Goal: Information Seeking & Learning: Learn about a topic

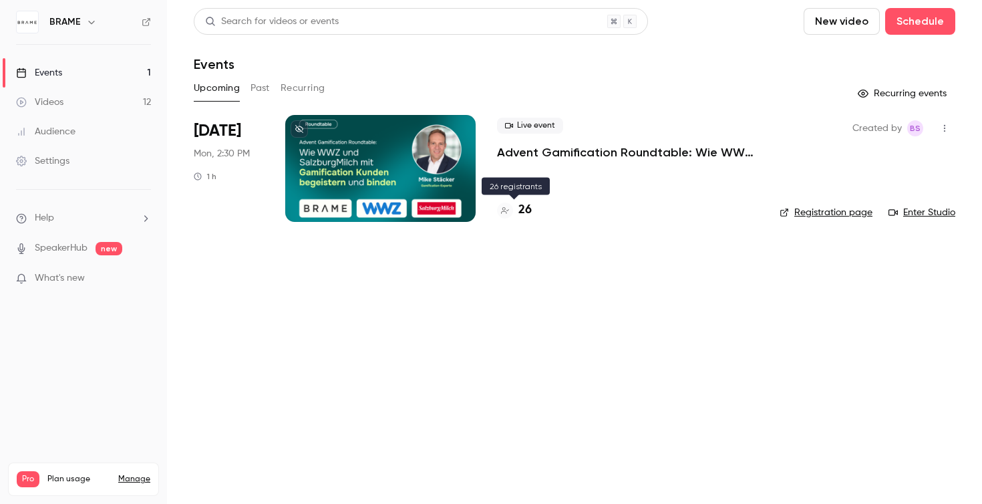
click at [528, 210] on h4 "26" at bounding box center [524, 210] width 13 height 18
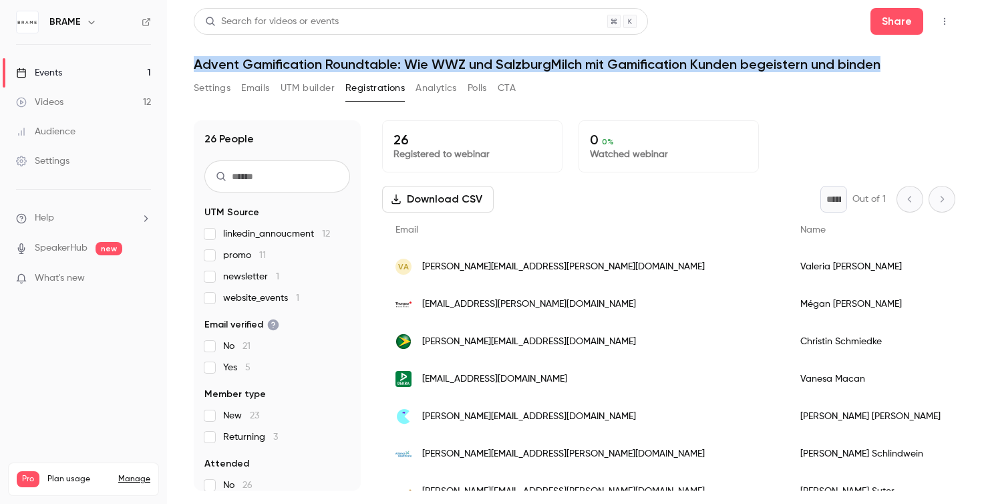
drag, startPoint x: 882, startPoint y: 66, endPoint x: 196, endPoint y: 69, distance: 686.7
click at [196, 69] on h1 "Advent Gamification Roundtable: Wie WWZ und SalzburgMilch mit Gamification Kund…" at bounding box center [575, 64] width 762 height 16
copy h1 "Advent Gamification Roundtable: Wie WWZ und SalzburgMilch mit Gamification Kund…"
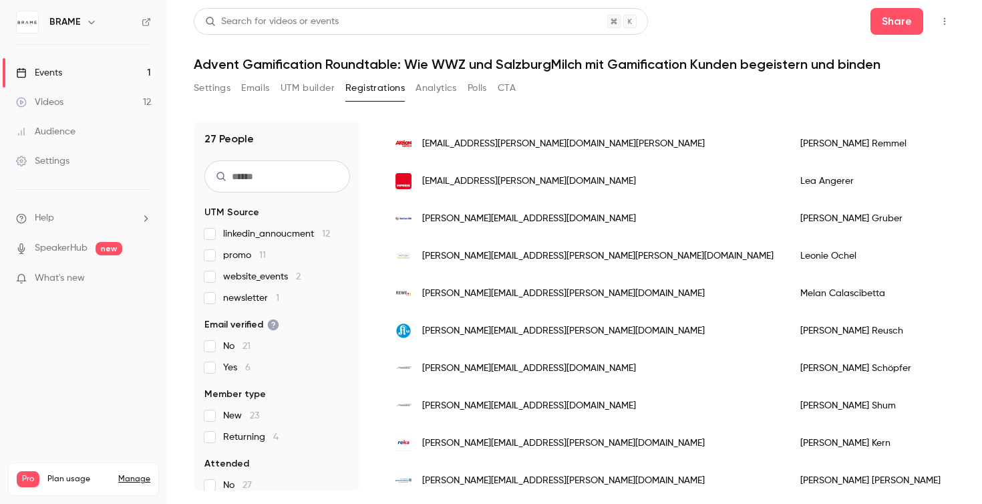
scroll to position [778, 0]
